Goal: Complete application form

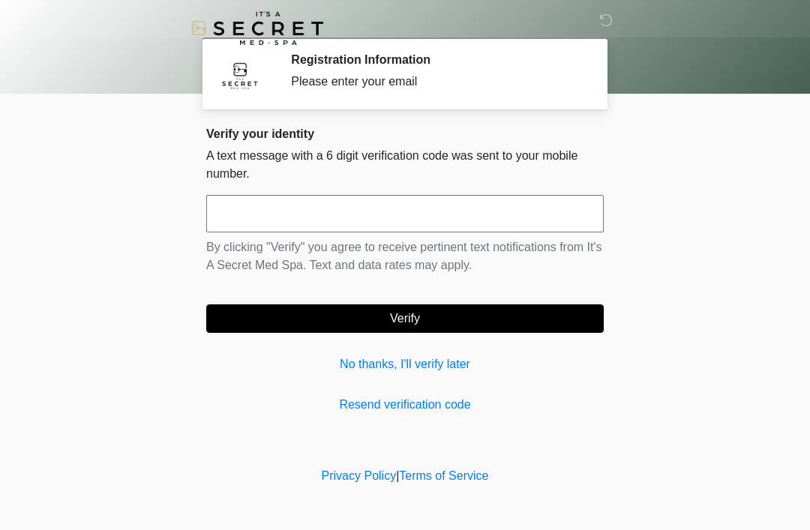
click at [441, 210] on input "text" at bounding box center [404, 213] width 397 height 37
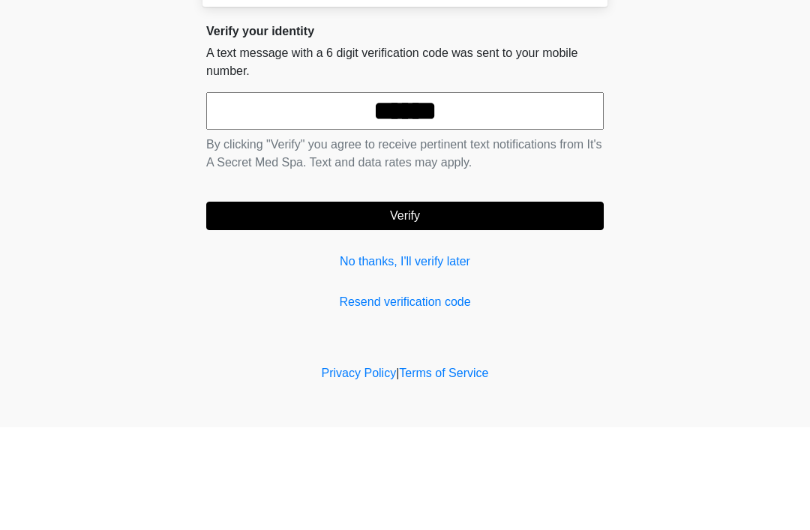
type input "******"
click at [451, 304] on button "Verify" at bounding box center [404, 318] width 397 height 28
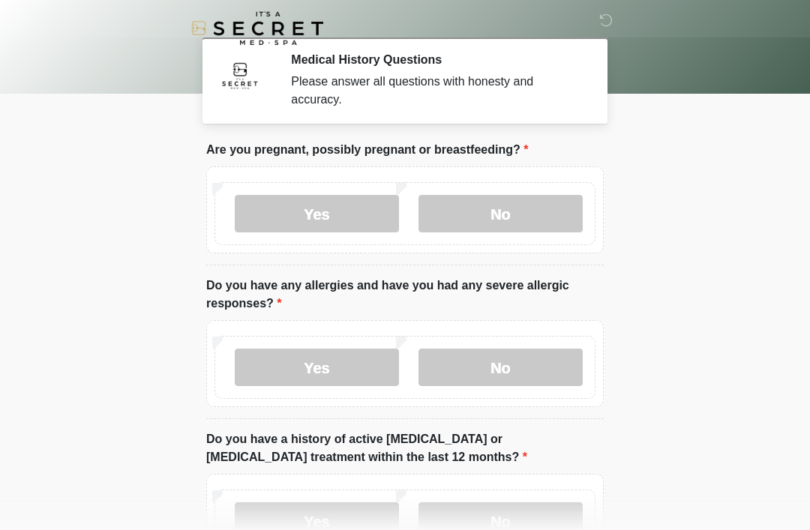
click at [519, 195] on label "No" at bounding box center [500, 213] width 164 height 37
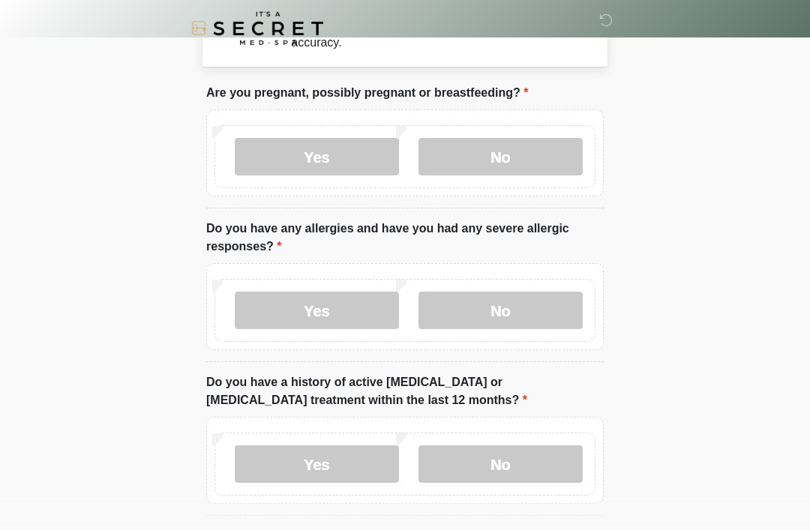
click at [523, 296] on label "No" at bounding box center [500, 310] width 164 height 37
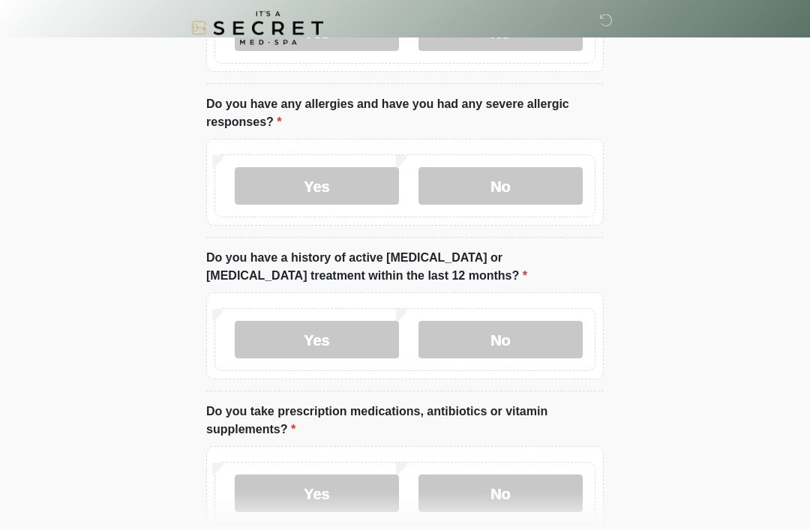
click at [553, 351] on label "No" at bounding box center [500, 340] width 164 height 37
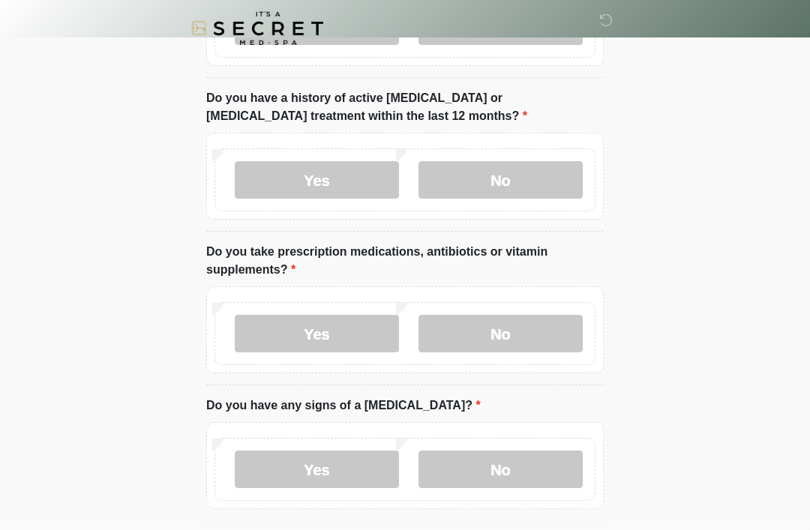
scroll to position [343, 0]
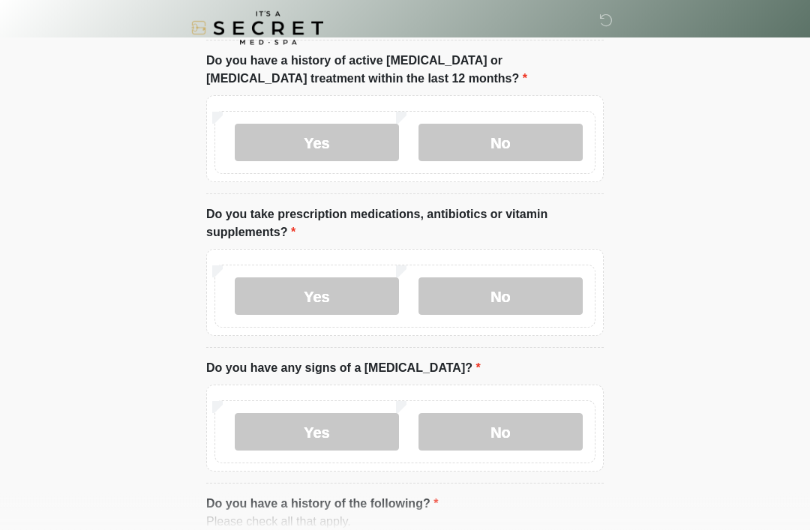
click at [363, 296] on label "Yes" at bounding box center [317, 296] width 164 height 37
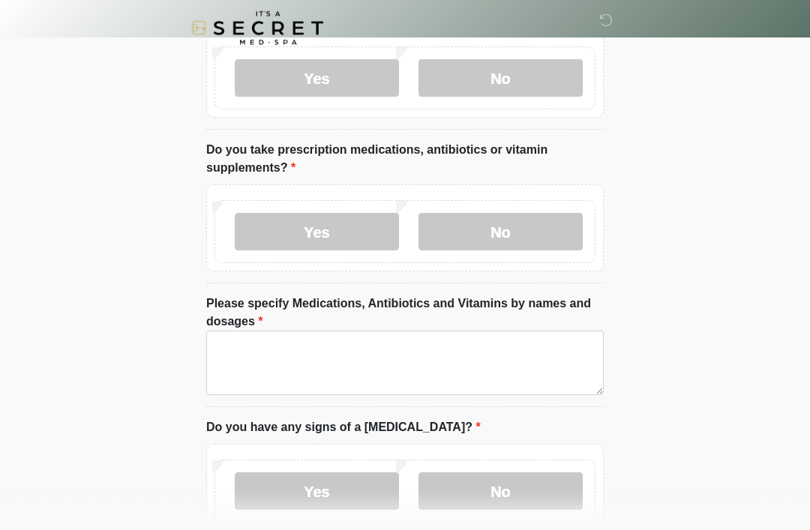
scroll to position [443, 0]
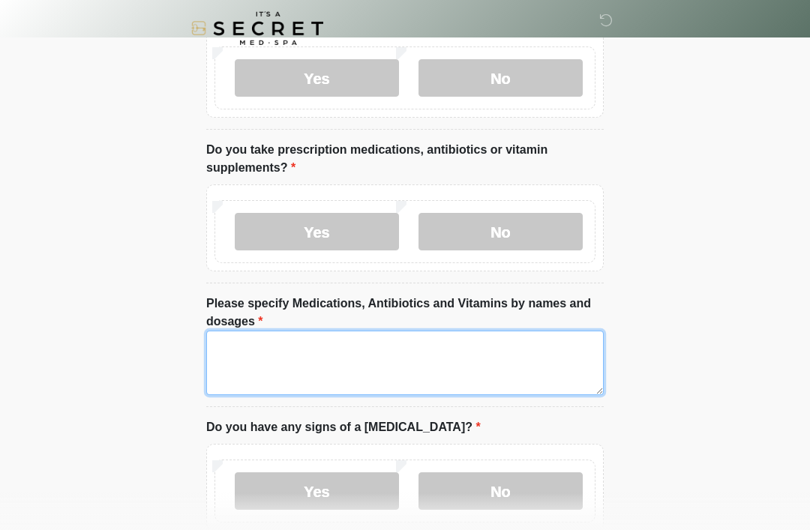
click at [424, 354] on textarea "Please specify Medications, Antibiotics and Vitamins by names and dosages" at bounding box center [404, 363] width 397 height 64
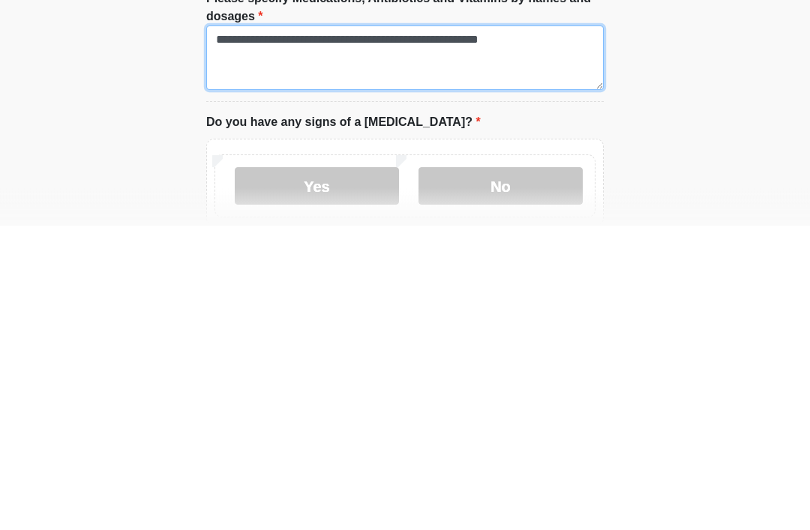
type textarea "**********"
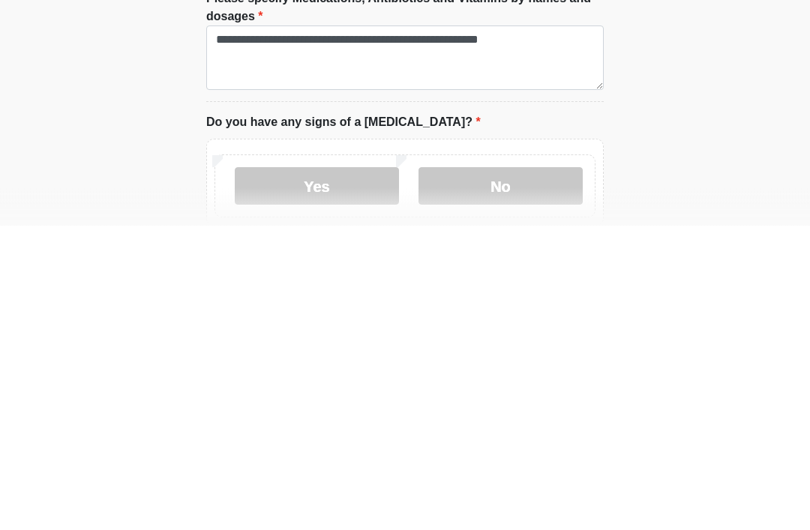
click at [544, 472] on label "No" at bounding box center [500, 490] width 164 height 37
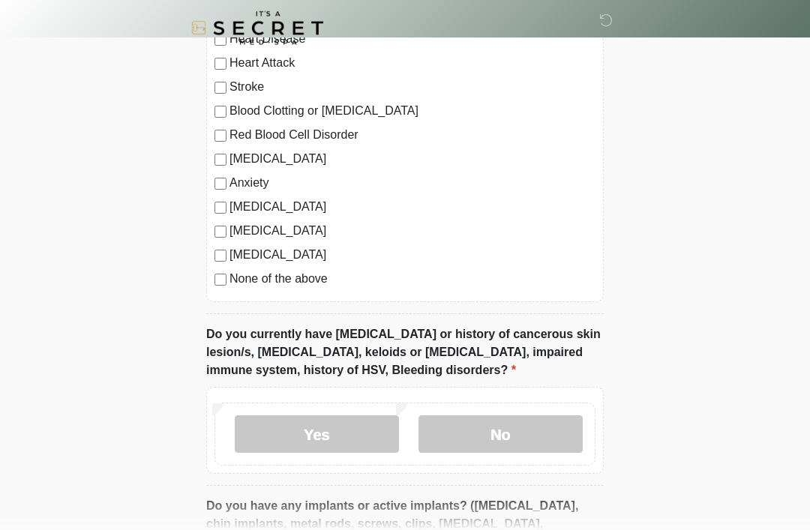
scroll to position [1045, 0]
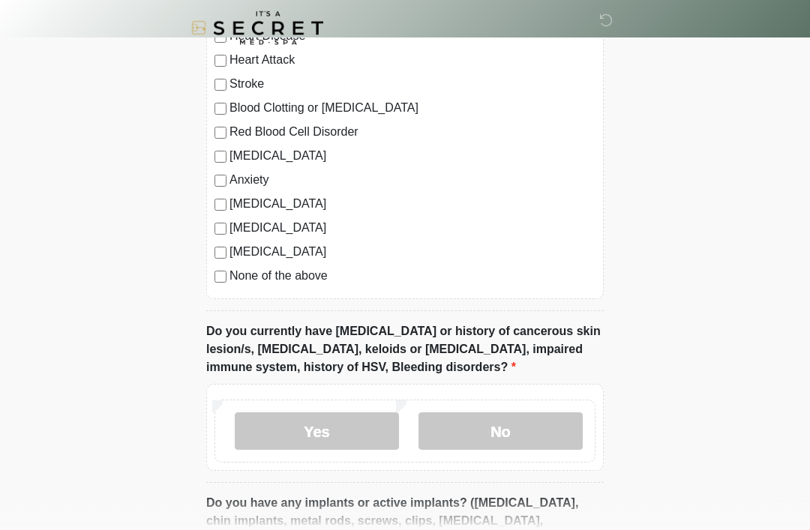
click at [309, 268] on label "None of the above" at bounding box center [412, 277] width 366 height 18
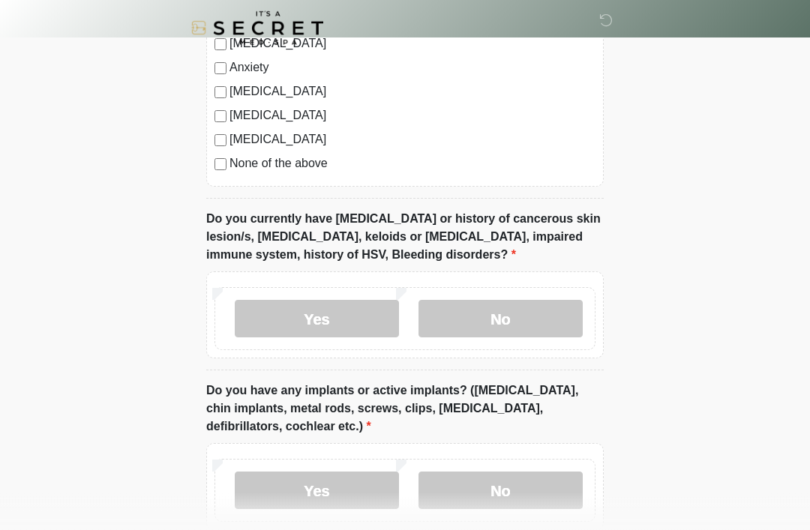
scroll to position [1159, 0]
click at [523, 301] on label "No" at bounding box center [500, 318] width 164 height 37
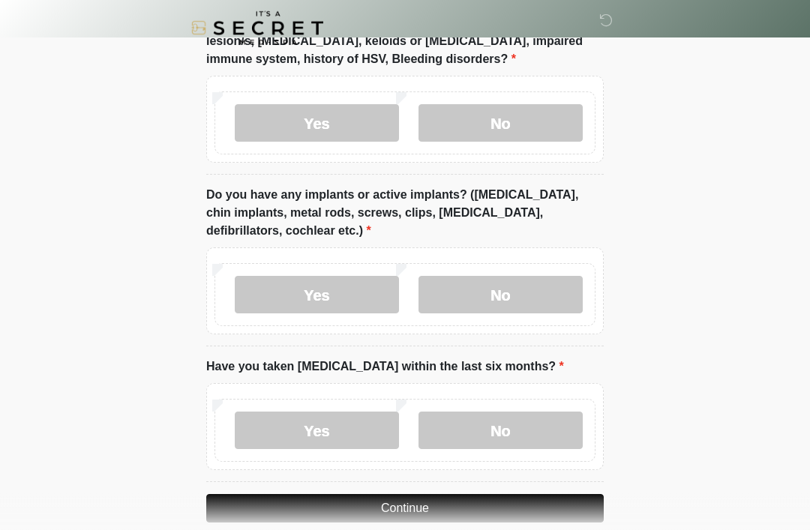
click at [540, 280] on label "No" at bounding box center [500, 295] width 164 height 37
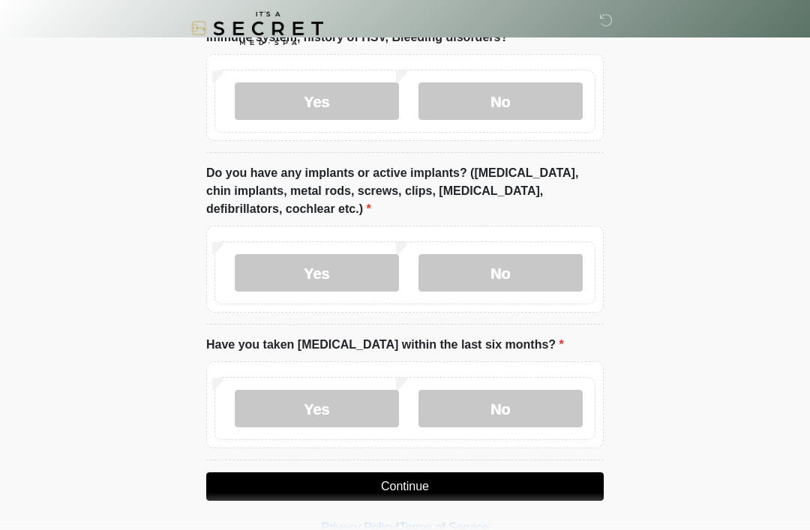
click at [502, 405] on label "No" at bounding box center [500, 408] width 164 height 37
click at [481, 490] on button "Continue" at bounding box center [404, 486] width 397 height 28
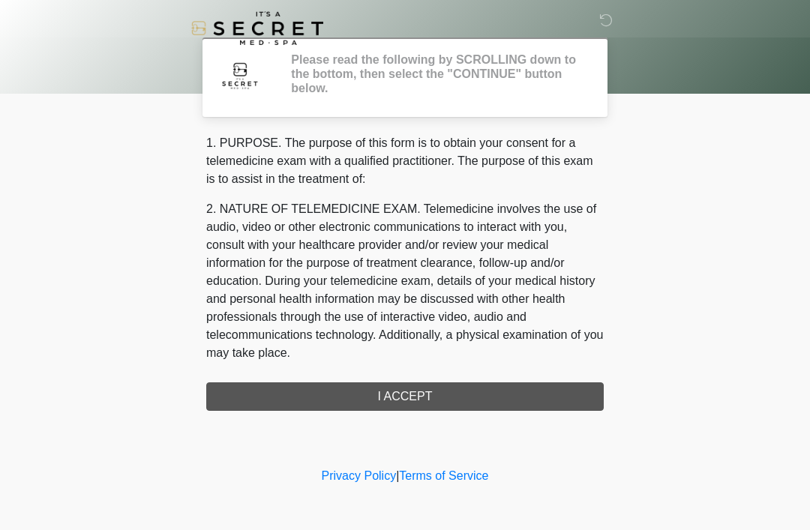
scroll to position [0, 0]
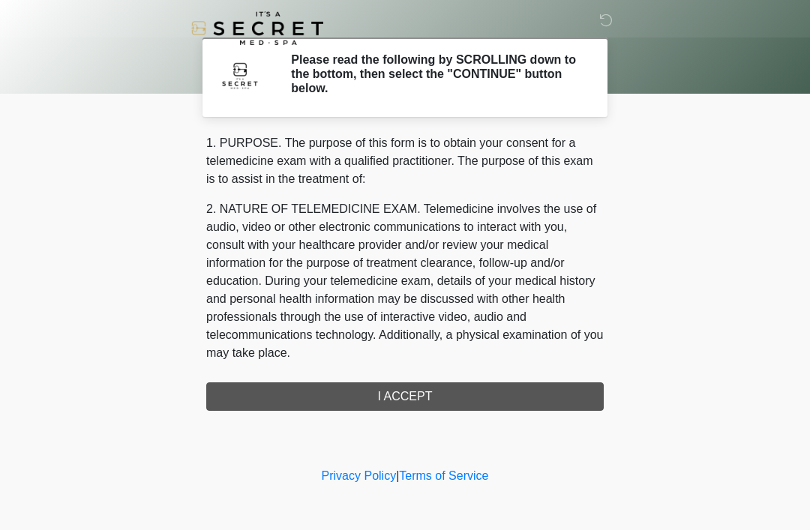
click at [469, 384] on div "1. PURPOSE. The purpose of this form is to obtain your consent for a telemedici…" at bounding box center [404, 272] width 397 height 277
click at [425, 397] on div "1. PURPOSE. The purpose of this form is to obtain your consent for a telemedici…" at bounding box center [404, 272] width 397 height 277
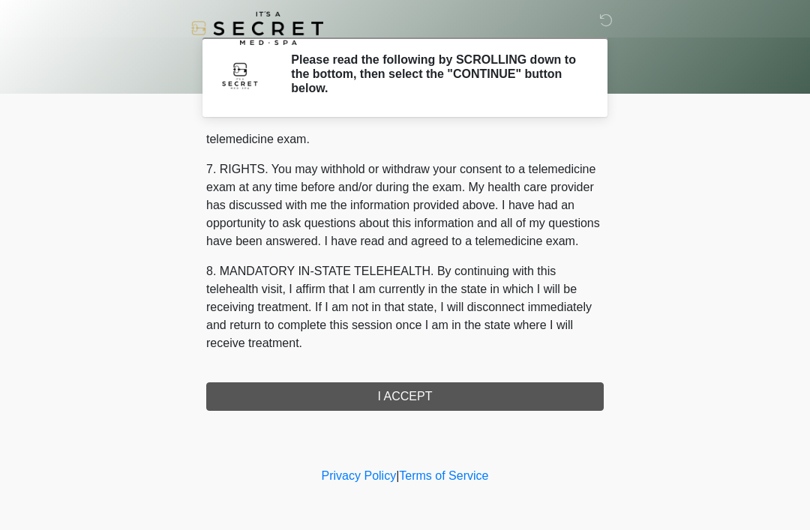
click at [463, 391] on div "1. PURPOSE. The purpose of this form is to obtain your consent for a telemedici…" at bounding box center [404, 272] width 397 height 277
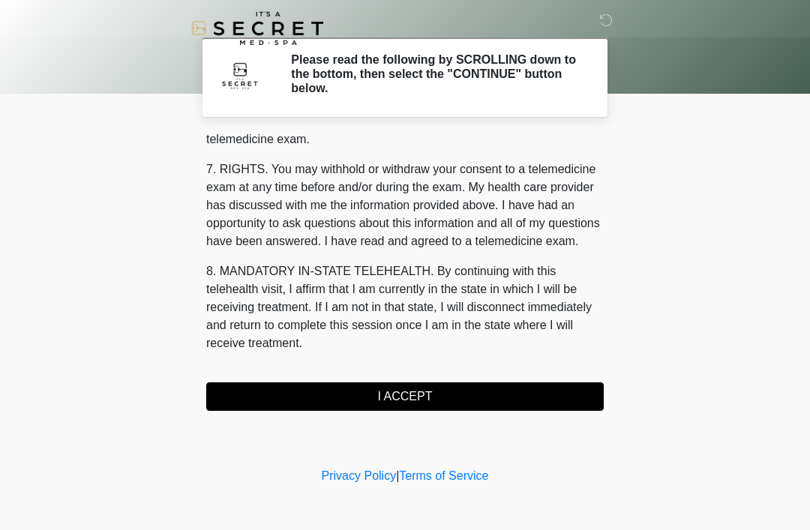
scroll to position [640, 0]
click at [377, 389] on button "I ACCEPT" at bounding box center [404, 396] width 397 height 28
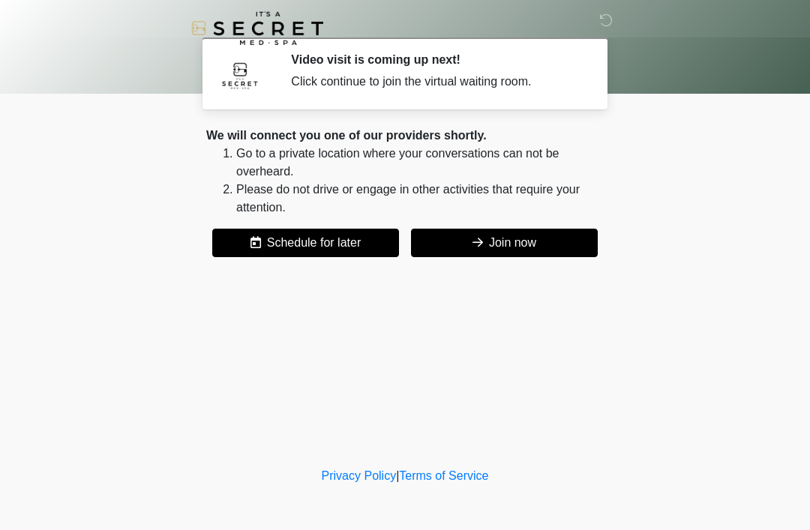
click at [478, 238] on icon at bounding box center [477, 242] width 10 height 12
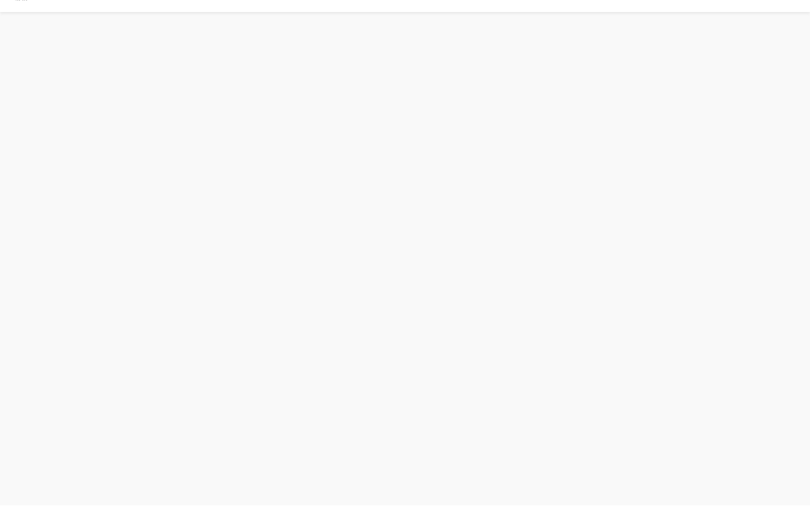
scroll to position [4, 0]
